Goal: Task Accomplishment & Management: Manage account settings

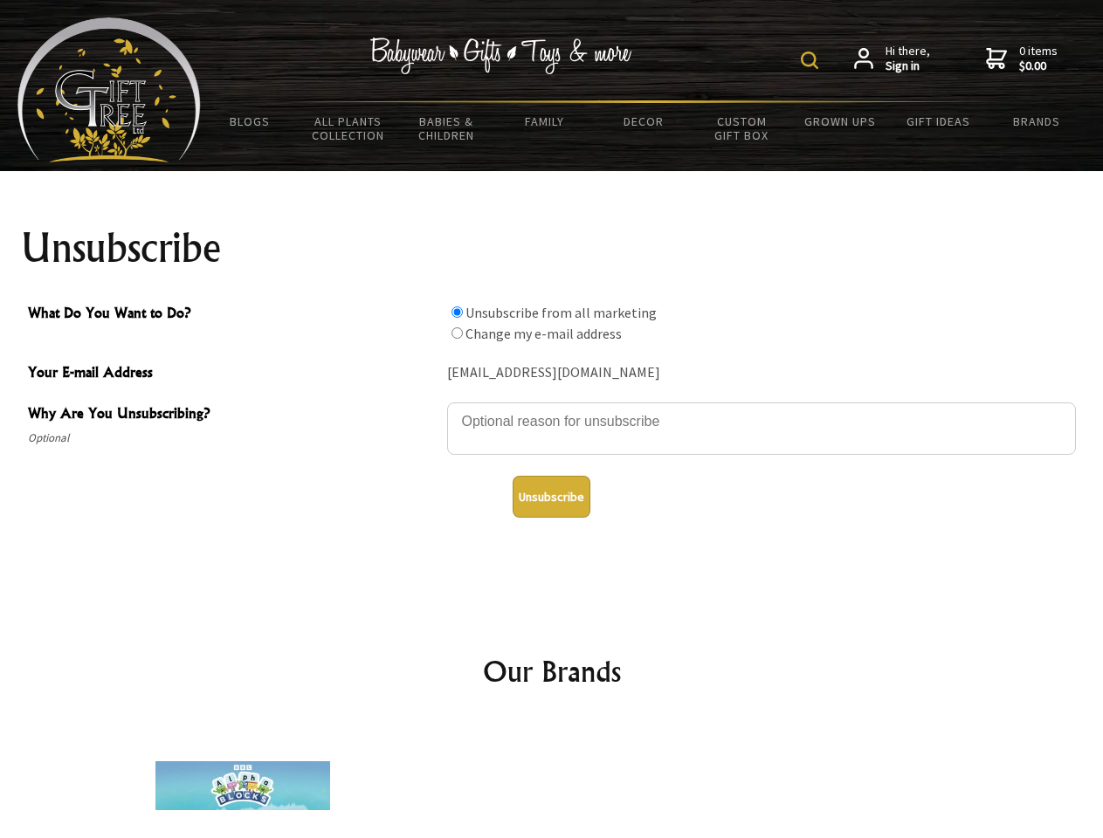
click at [812, 60] on img at bounding box center [808, 60] width 17 height 17
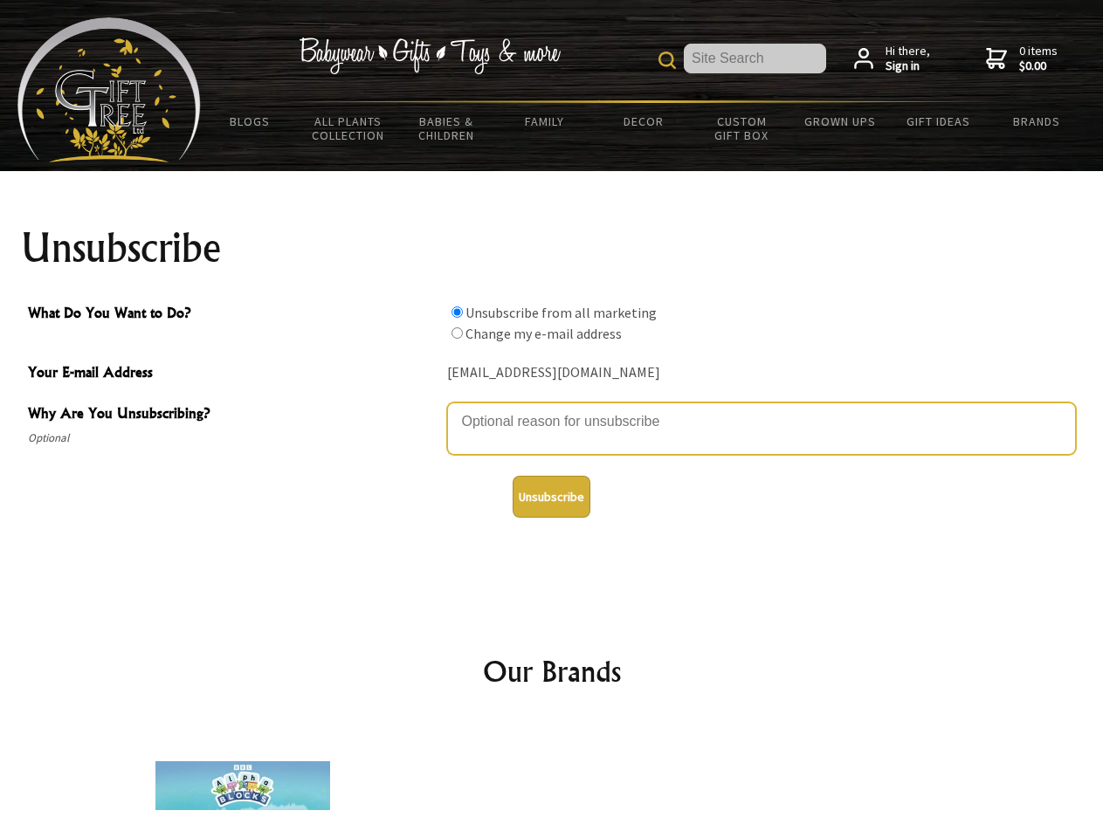
click at [552, 409] on textarea "Why Are You Unsubscribing?" at bounding box center [761, 428] width 629 height 52
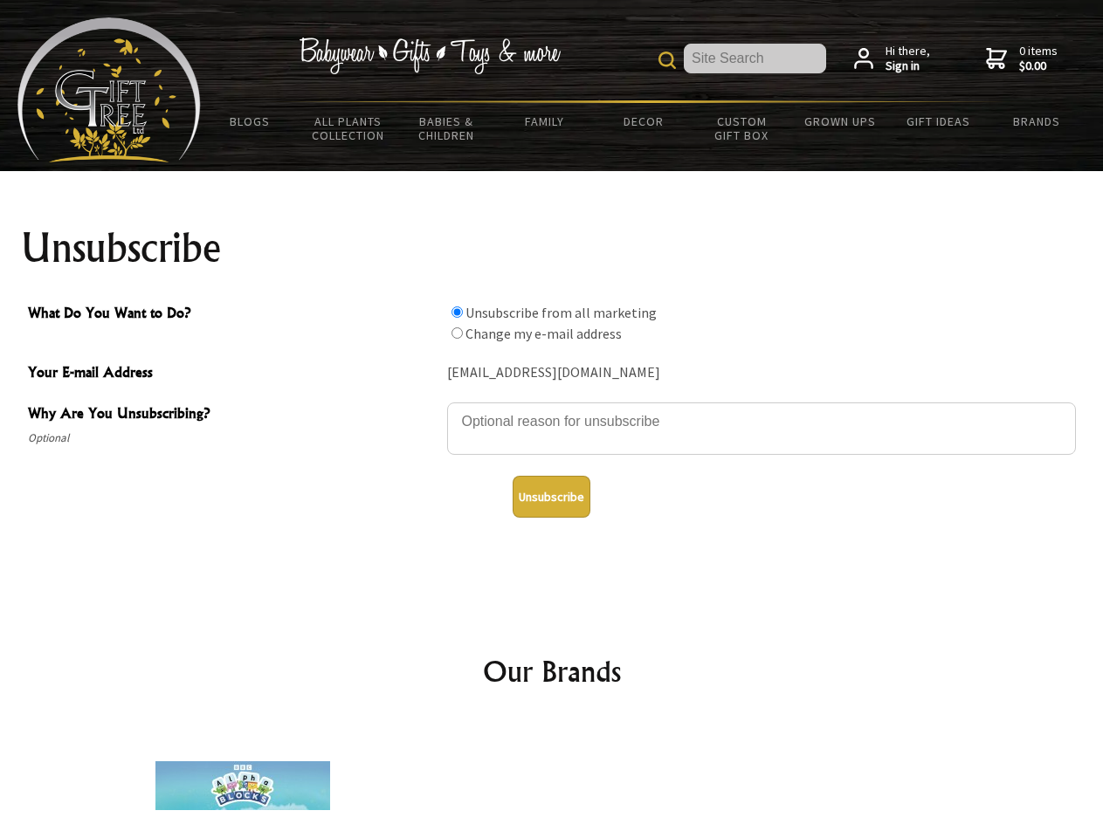
click at [457, 312] on input "What Do You Want to Do?" at bounding box center [456, 311] width 11 height 11
click at [457, 333] on input "What Do You Want to Do?" at bounding box center [456, 332] width 11 height 11
radio input "true"
click at [551, 497] on button "Unsubscribe" at bounding box center [551, 497] width 78 height 42
